Goal: Navigation & Orientation: Find specific page/section

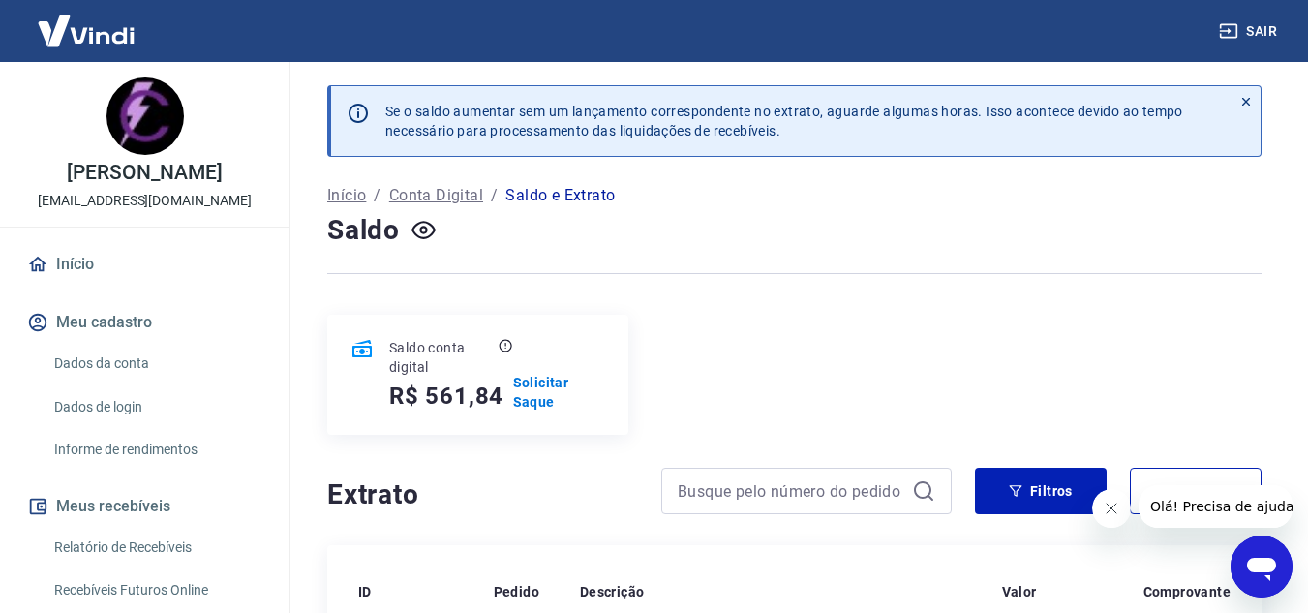
scroll to position [678, 0]
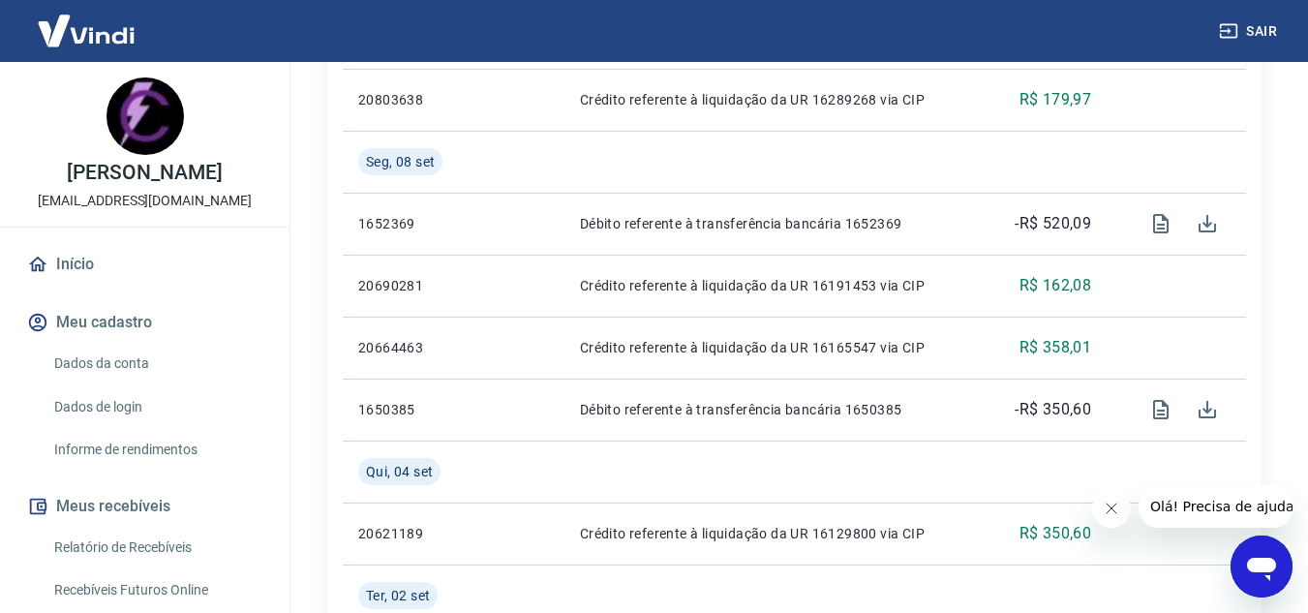
click at [1104, 505] on icon "Fechar mensagem da empresa" at bounding box center [1109, 507] width 15 height 15
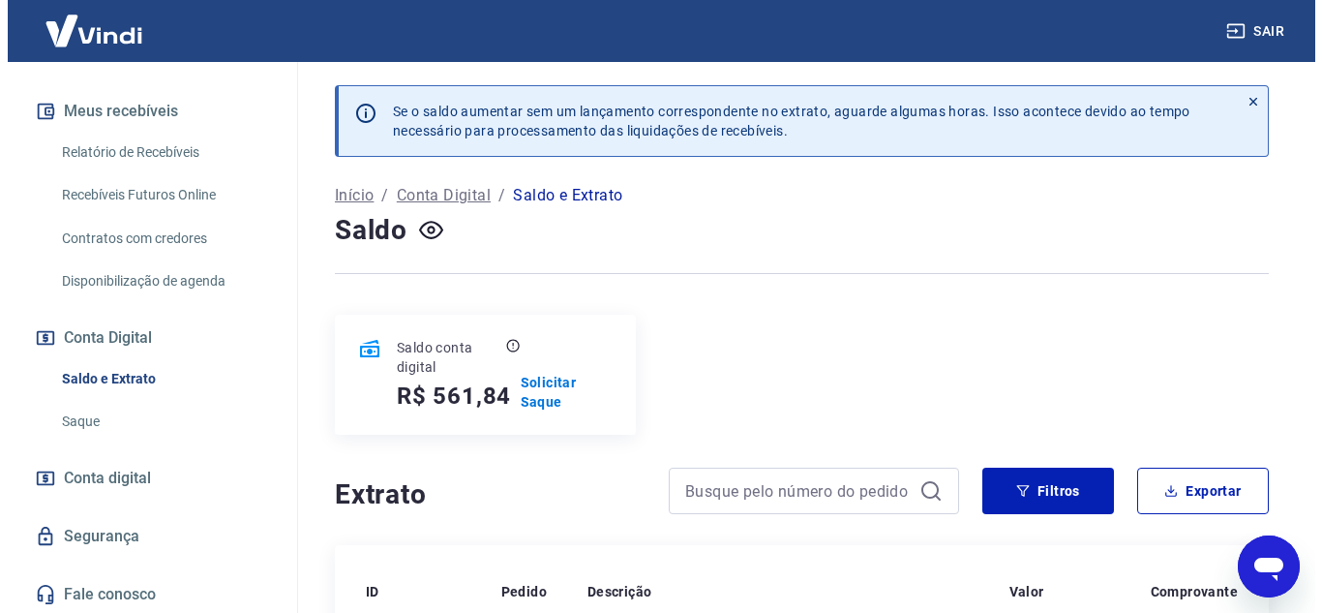
scroll to position [398, 0]
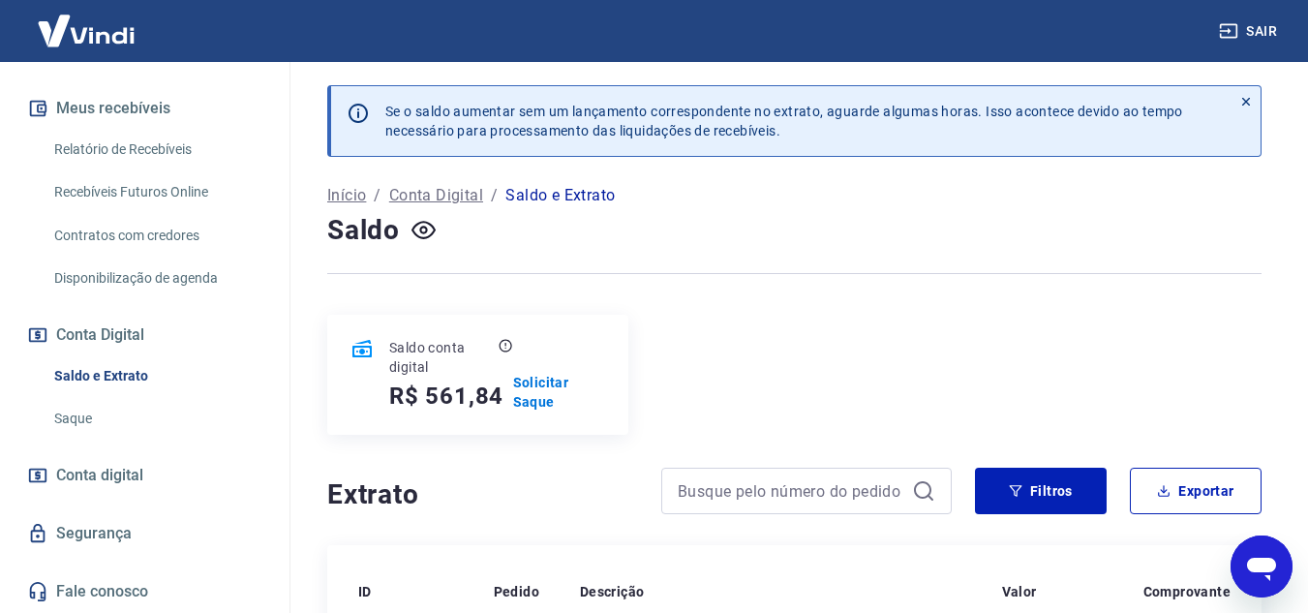
click at [105, 415] on link "Saque" at bounding box center [156, 419] width 220 height 40
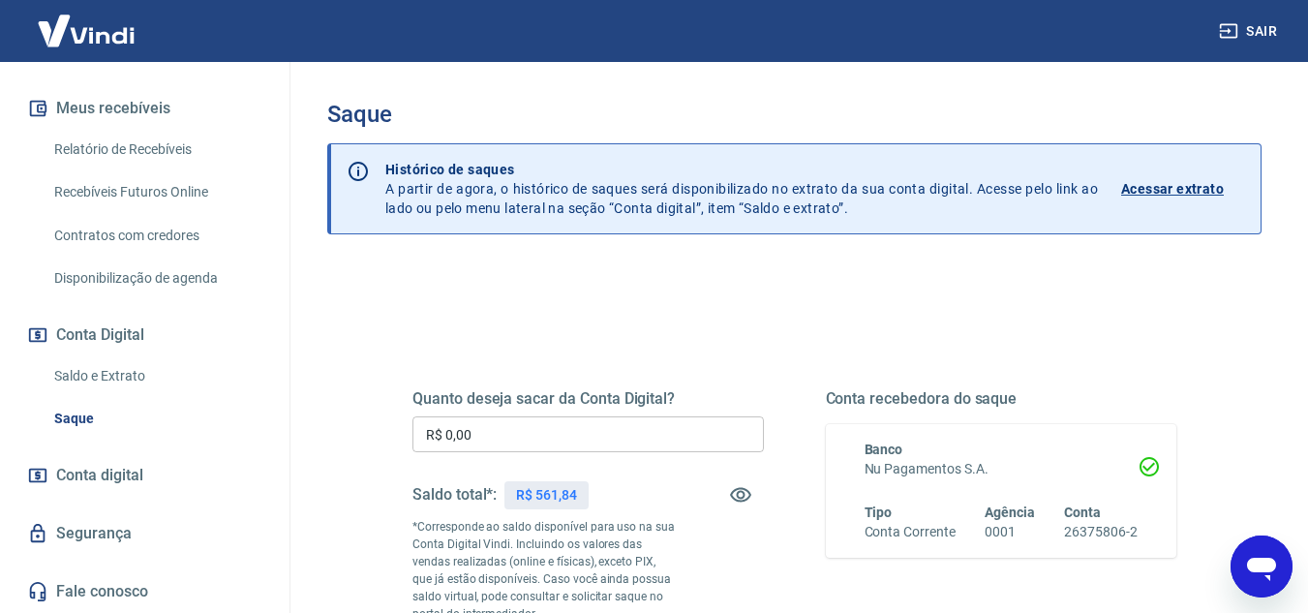
click at [112, 379] on link "Saldo e Extrato" at bounding box center [156, 376] width 220 height 40
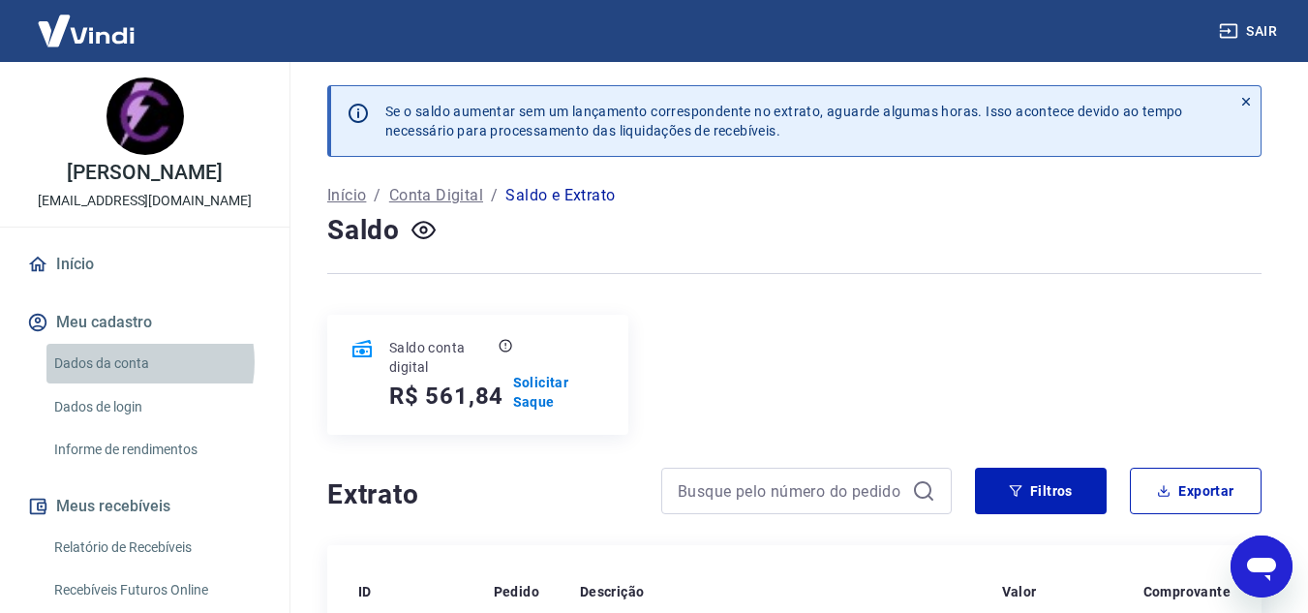
click at [125, 362] on link "Dados da conta" at bounding box center [156, 364] width 220 height 40
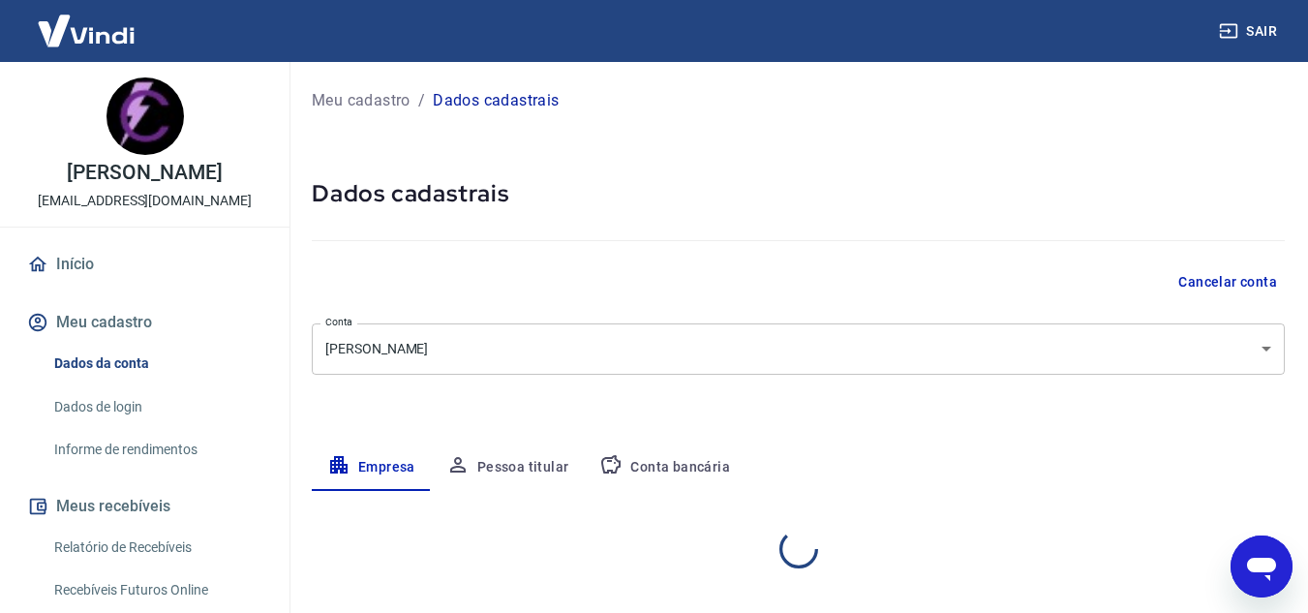
select select "RJ"
select select "business"
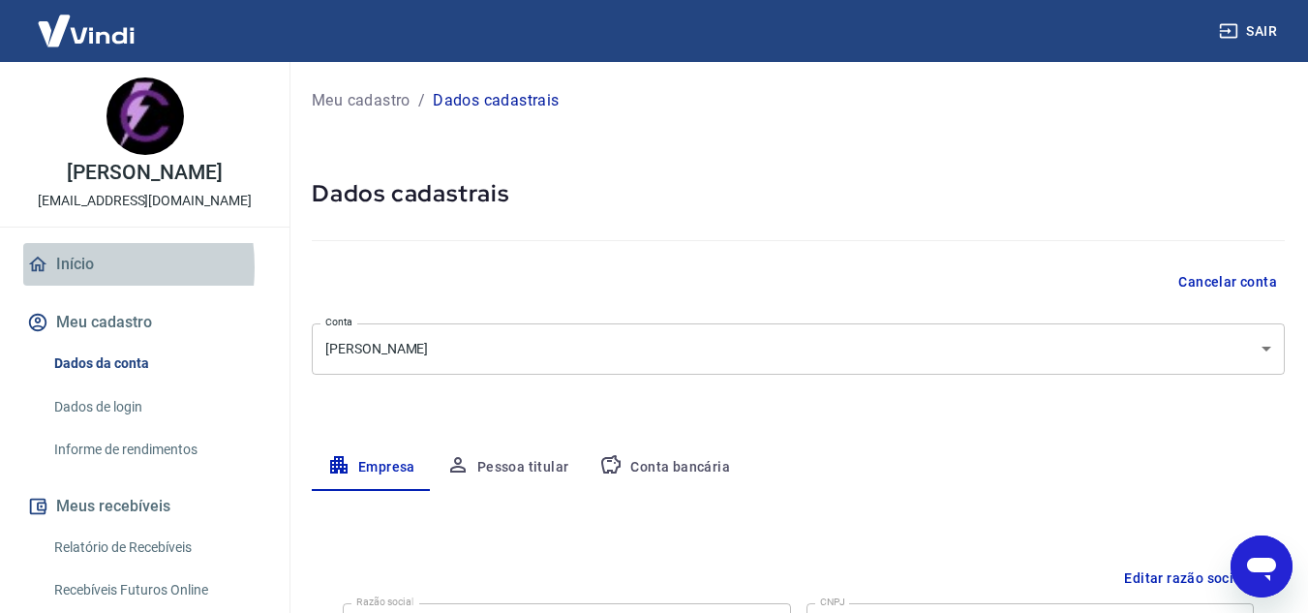
click at [58, 267] on link "Início" at bounding box center [144, 264] width 243 height 43
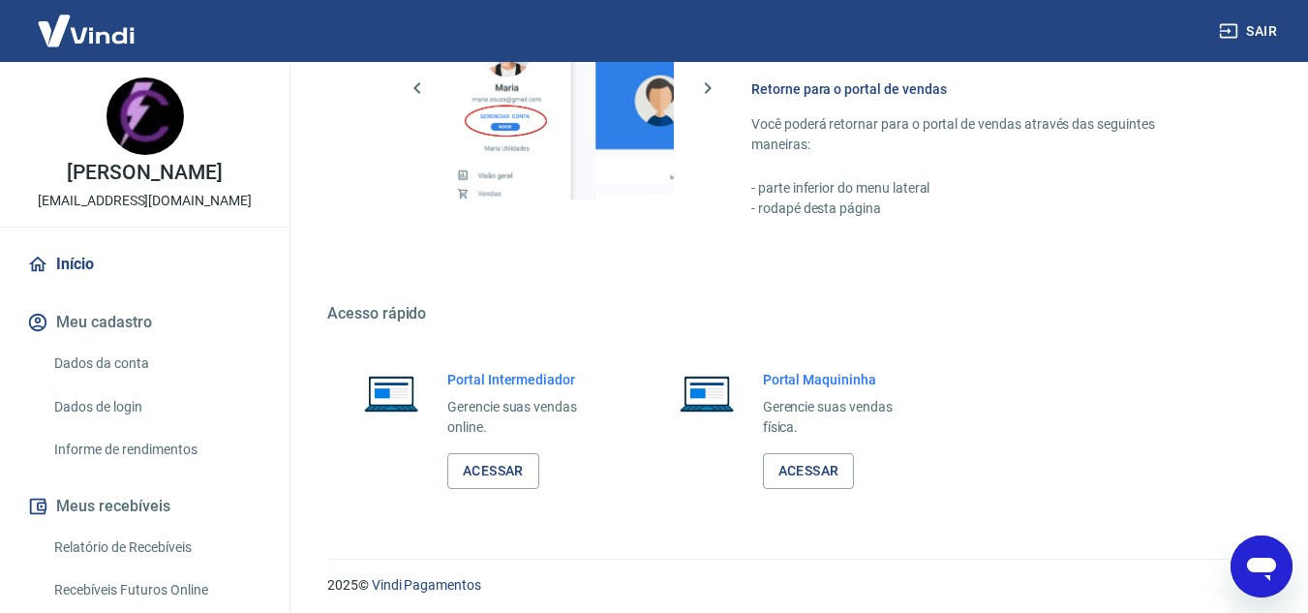
scroll to position [976, 0]
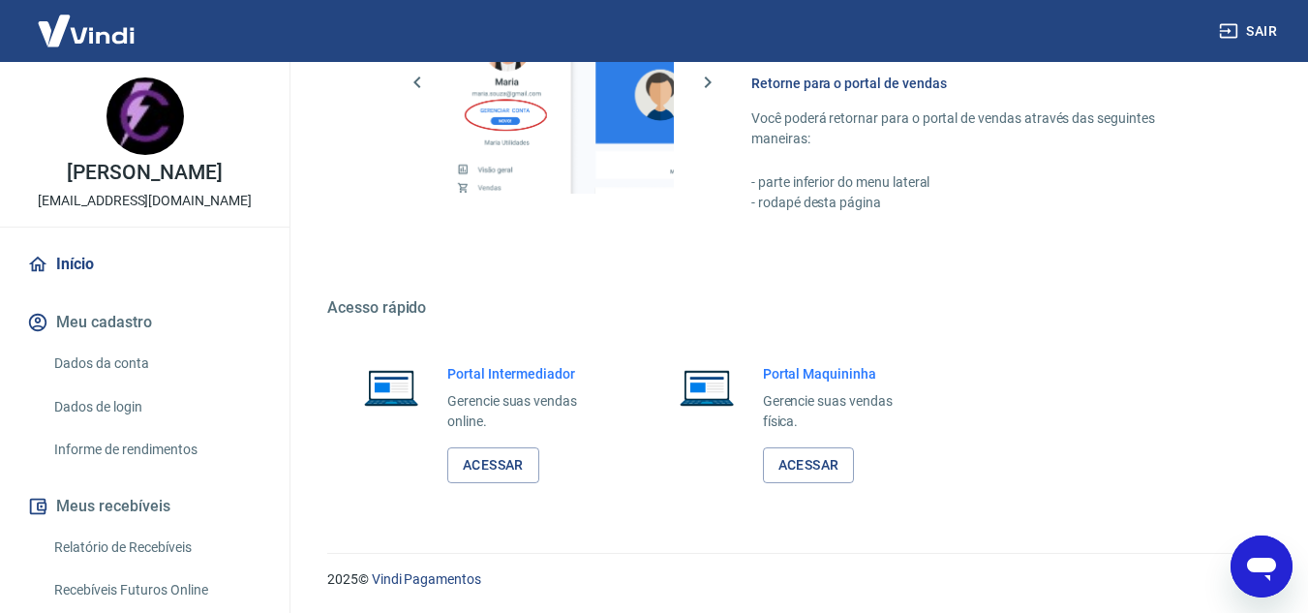
click at [543, 468] on div "Portal Intermediador Gerencie suas vendas online. Acessar" at bounding box center [527, 423] width 161 height 119
click at [517, 465] on link "Acessar" at bounding box center [493, 465] width 92 height 36
